Goal: Find specific page/section: Locate item on page

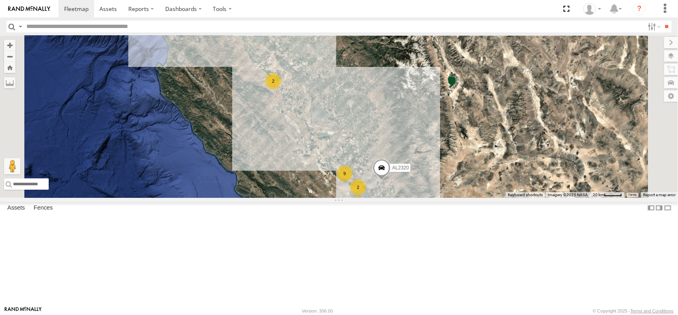
drag, startPoint x: 445, startPoint y: 209, endPoint x: 376, endPoint y: 142, distance: 96.5
click at [393, 157] on div "FRONTLOADER JD344H AL2320 8 5 9 2 3 AL2354 2" at bounding box center [339, 117] width 678 height 162
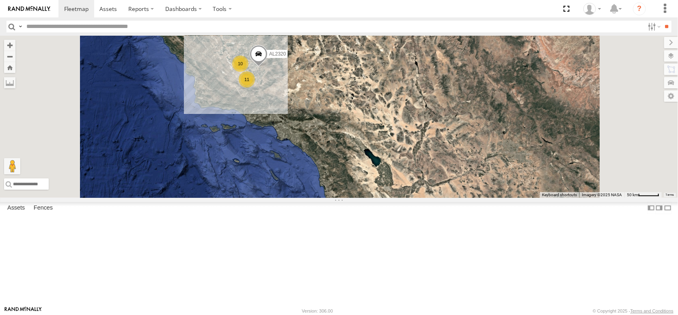
drag, startPoint x: 300, startPoint y: 94, endPoint x: 416, endPoint y: 294, distance: 230.7
click at [416, 198] on div "FRONTLOADER JD344H AL2320 11 10 2 4" at bounding box center [339, 117] width 678 height 162
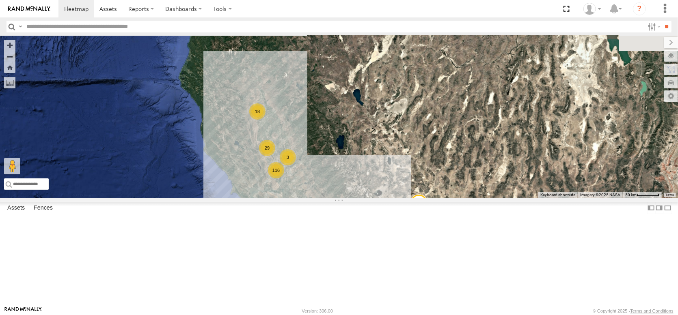
drag, startPoint x: 425, startPoint y: 225, endPoint x: 359, endPoint y: 151, distance: 99.5
click at [363, 156] on div "FRONTLOADER JD344H AL2320 11 10 2 4 116 18 29 3" at bounding box center [339, 117] width 678 height 162
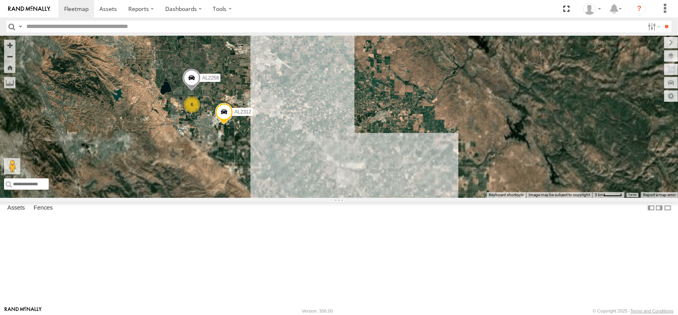
drag, startPoint x: 240, startPoint y: 173, endPoint x: 312, endPoint y: 257, distance: 110.8
click at [312, 198] on div "FRONTLOADER JD344H AL2320 AL2354 AL2312 AL2258 6" at bounding box center [339, 117] width 678 height 162
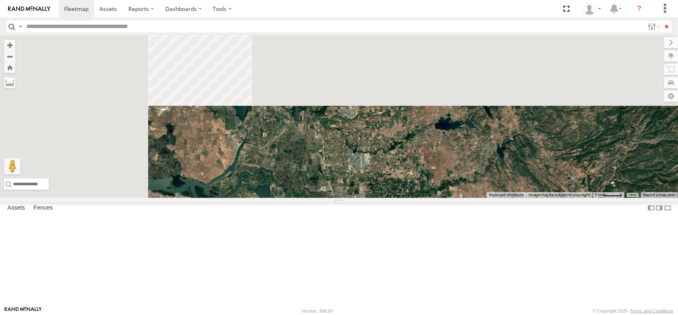
drag, startPoint x: 295, startPoint y: 155, endPoint x: 360, endPoint y: 292, distance: 151.5
click at [360, 198] on div "FRONTLOADER JD344H AL2320 AL2354 AL2312 AL2258 6" at bounding box center [339, 117] width 678 height 162
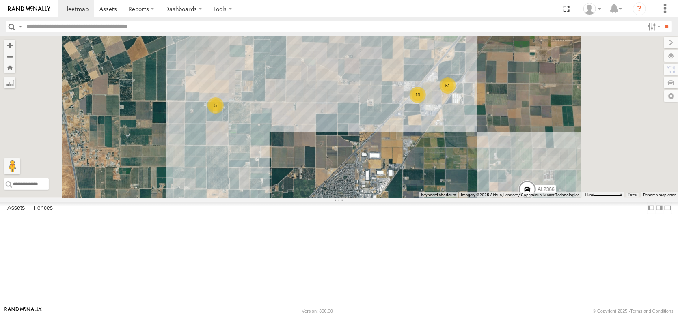
drag, startPoint x: 411, startPoint y: 193, endPoint x: 367, endPoint y: 248, distance: 70.5
click at [367, 198] on div "FRONTLOADER JD344H AL2320 AL2354 AL2312 AL2258 AL2346 AL2282 AL2264 AL2245 AL22…" at bounding box center [339, 117] width 678 height 162
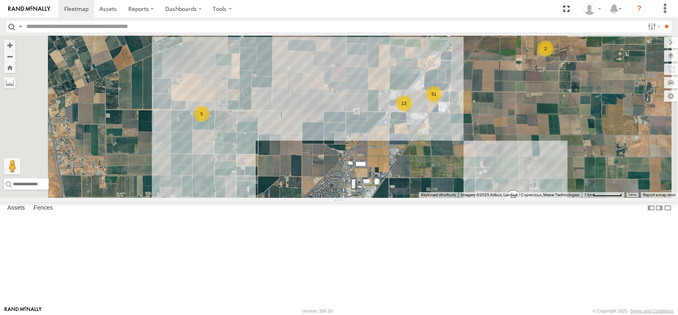
drag, startPoint x: 465, startPoint y: 219, endPoint x: 408, endPoint y: 230, distance: 58.3
click at [408, 198] on div "FRONTLOADER JD344H AL2320 AL2354 AL2312 AL2258 AL2346 AL2282 AL2264 AL2245 AL22…" at bounding box center [339, 117] width 678 height 162
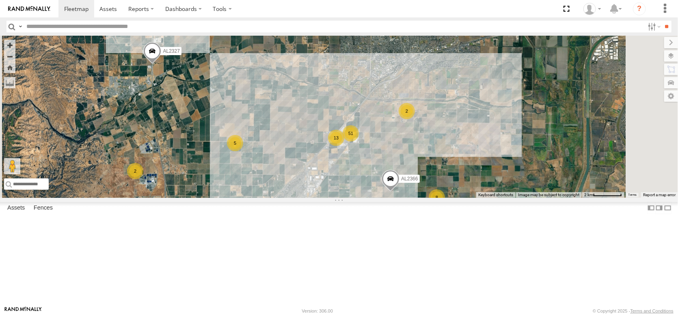
click at [143, 179] on div "2" at bounding box center [135, 171] width 16 height 16
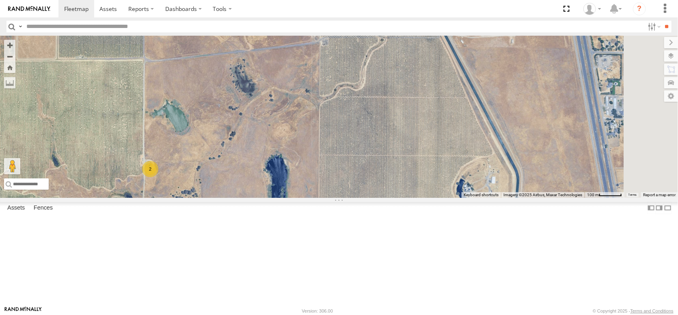
drag, startPoint x: 419, startPoint y: 226, endPoint x: 439, endPoint y: 204, distance: 29.6
click at [426, 198] on div "FRONTLOADER JD344H AL2320 AL2354 AL2312 AL2258 AL2346 AL2282 AL2264 AL2245 AL22…" at bounding box center [339, 117] width 678 height 162
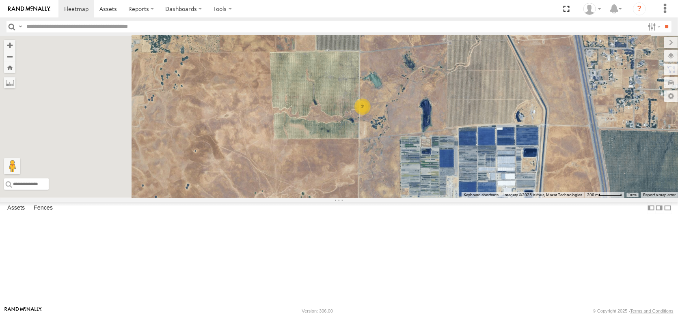
drag, startPoint x: 437, startPoint y: 227, endPoint x: 594, endPoint y: 220, distance: 156.9
click at [594, 198] on div "← Move left → Move right ↑ Move up ↓ Move down + Zoom in - Zoom out Home Jump l…" at bounding box center [339, 117] width 678 height 162
